Goal: Find specific page/section: Find specific page/section

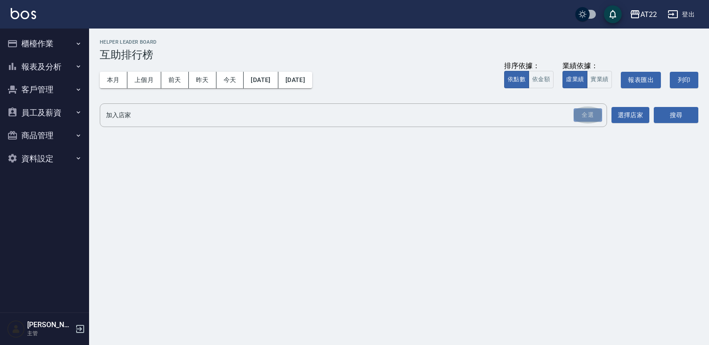
drag, startPoint x: 577, startPoint y: 114, endPoint x: 657, endPoint y: 104, distance: 81.2
click at [601, 114] on div "全選" at bounding box center [588, 115] width 29 height 14
drag, startPoint x: 662, startPoint y: 122, endPoint x: 668, endPoint y: 112, distance: 11.0
click at [665, 118] on button "搜尋" at bounding box center [676, 115] width 45 height 16
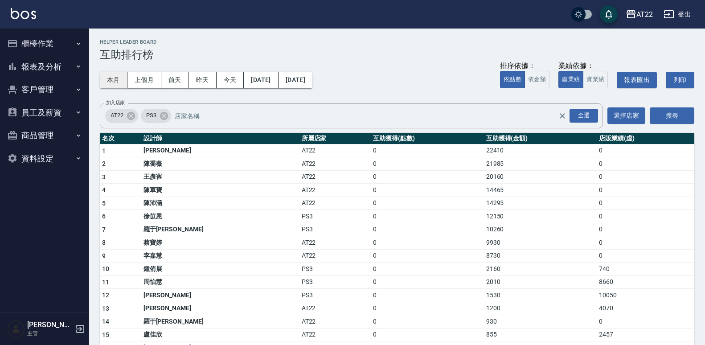
click at [120, 81] on button "本月" at bounding box center [114, 80] width 28 height 16
click at [674, 110] on button "搜尋" at bounding box center [671, 115] width 45 height 16
click at [64, 87] on button "客戶管理" at bounding box center [45, 89] width 82 height 23
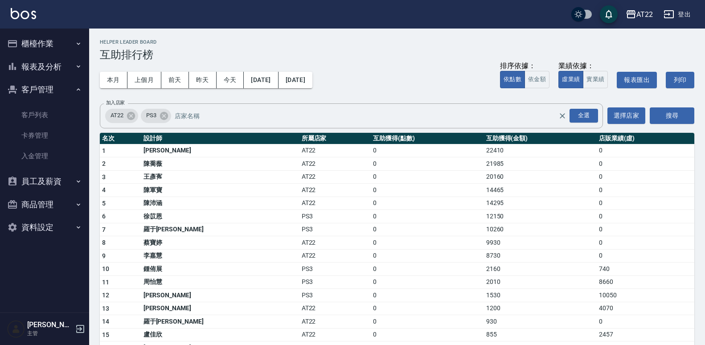
click at [59, 56] on button "報表及分析" at bounding box center [45, 66] width 82 height 23
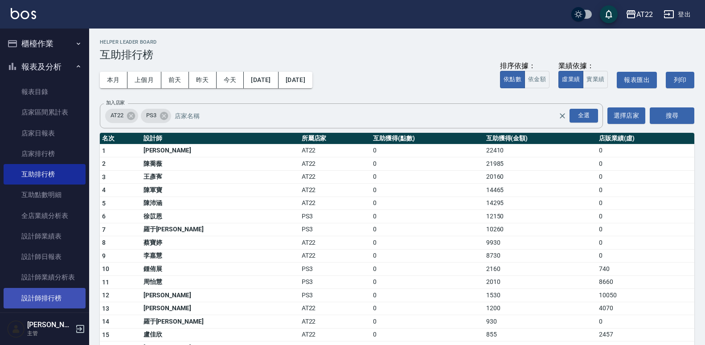
click at [50, 307] on link "設計師排行榜" at bounding box center [45, 298] width 82 height 20
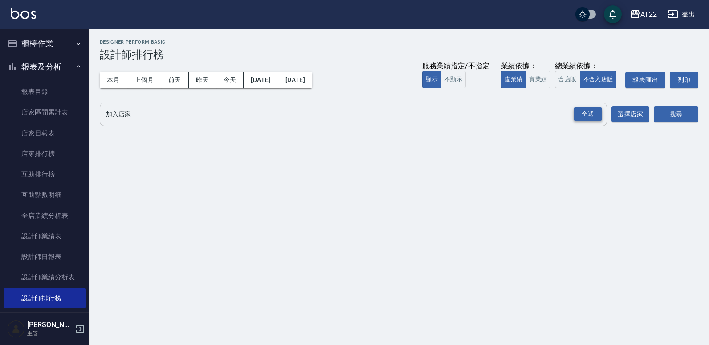
click at [581, 113] on div "全選" at bounding box center [588, 114] width 29 height 14
click at [687, 110] on button "搜尋" at bounding box center [676, 114] width 45 height 16
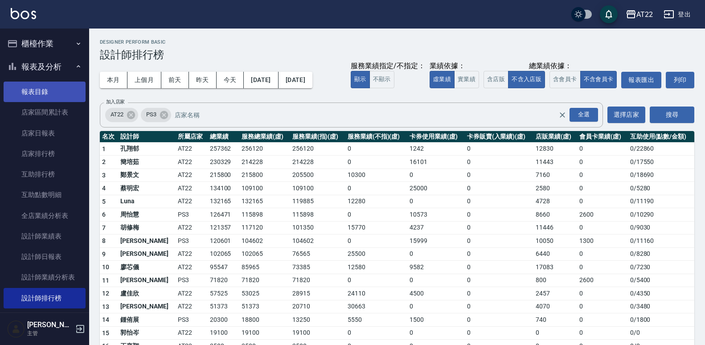
click at [48, 91] on link "報表目錄" at bounding box center [45, 92] width 82 height 20
